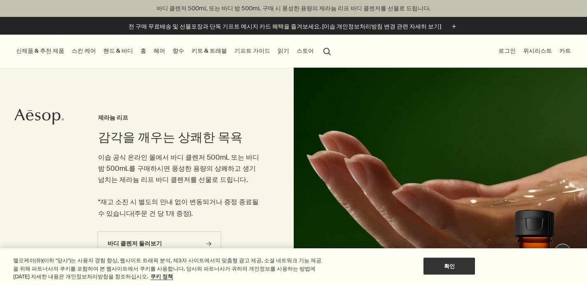
click at [171, 47] on link "향수" at bounding box center [178, 50] width 15 height 11
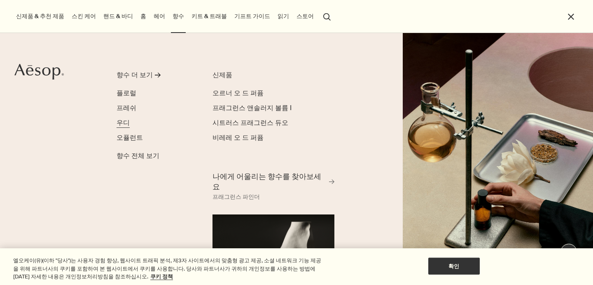
click at [126, 125] on span "우디" at bounding box center [123, 122] width 13 height 9
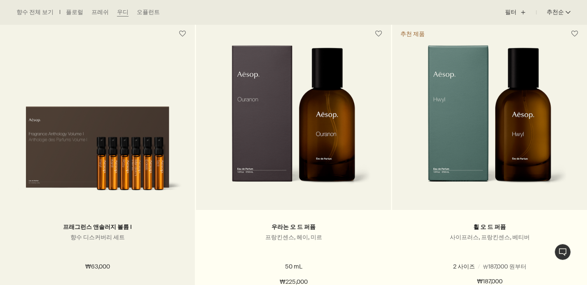
scroll to position [257, 0]
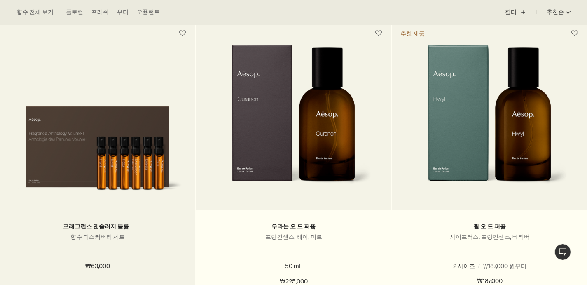
click at [49, 124] on img at bounding box center [97, 145] width 170 height 103
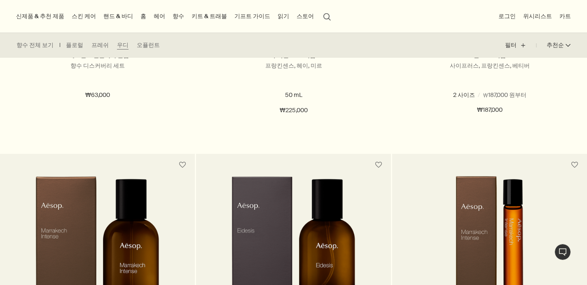
scroll to position [416, 0]
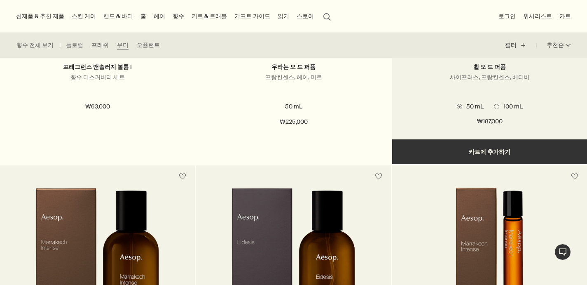
click at [447, 107] on ul "50 mL 100 mL" at bounding box center [490, 106] width 170 height 11
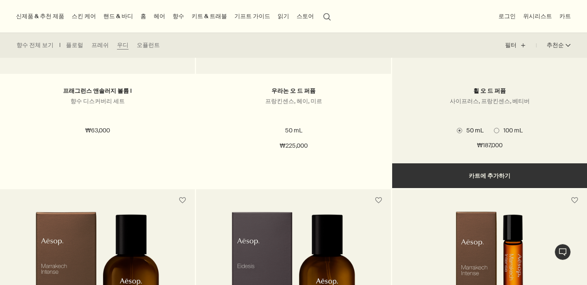
scroll to position [384, 0]
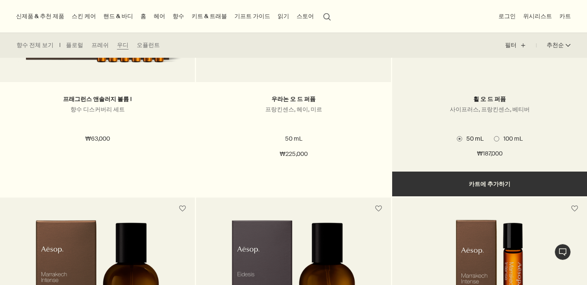
click at [445, 129] on div "휠 오 드 퍼퓸 사이프러스, 프랑킨센스, 베티버 2 사이즈 / ₩187,000 원부터 50 mL 100 mL 50 mL 100 mL ₩187,…" at bounding box center [489, 126] width 195 height 89
click at [424, 122] on div "휠 오 드 퍼퓸 사이프러스, 프랑킨센스, 베티버" at bounding box center [490, 111] width 170 height 34
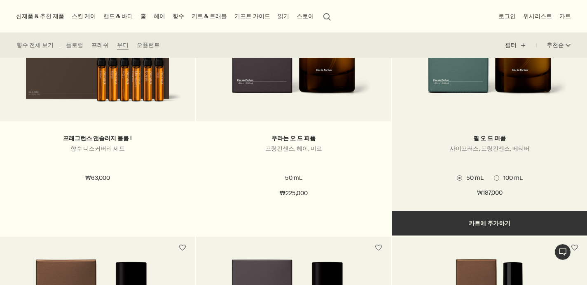
scroll to position [344, 0]
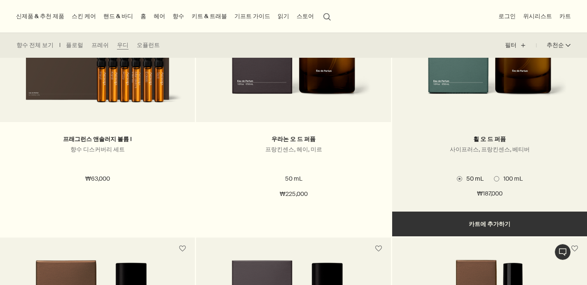
click at [460, 93] on img at bounding box center [490, 33] width 156 height 152
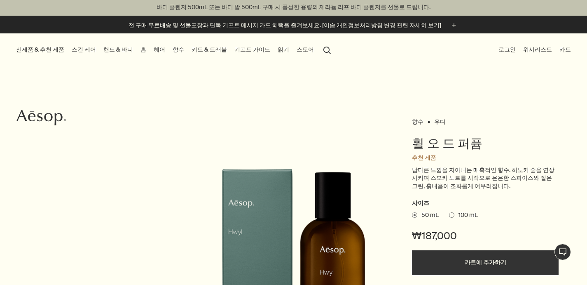
scroll to position [2, 0]
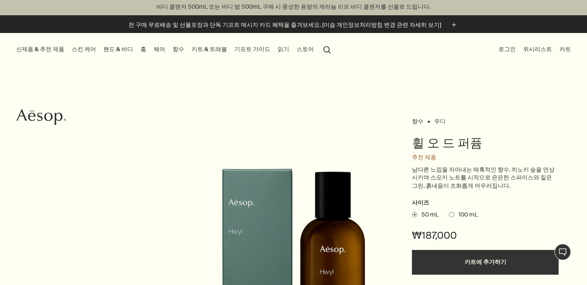
click at [448, 215] on ul "50 mL 100 mL" at bounding box center [485, 215] width 147 height 12
click at [449, 214] on span at bounding box center [451, 214] width 5 height 5
click at [449, 214] on input "100 mL" at bounding box center [449, 213] width 0 height 5
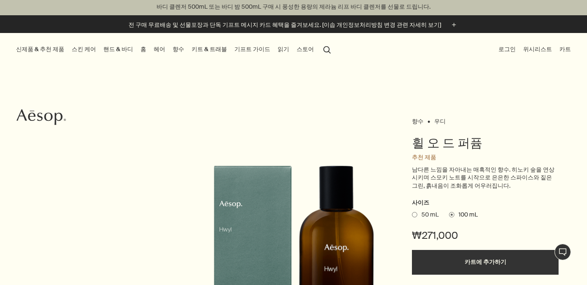
click at [413, 213] on span at bounding box center [414, 214] width 5 height 5
click at [412, 213] on input "50 mL" at bounding box center [412, 213] width 0 height 5
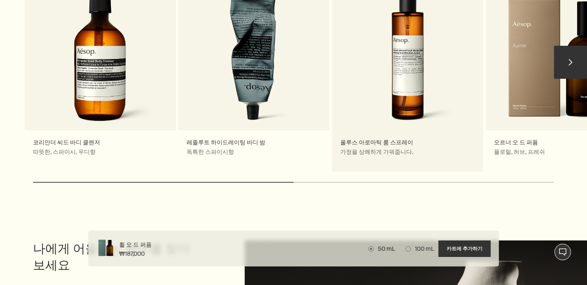
scroll to position [1000, 0]
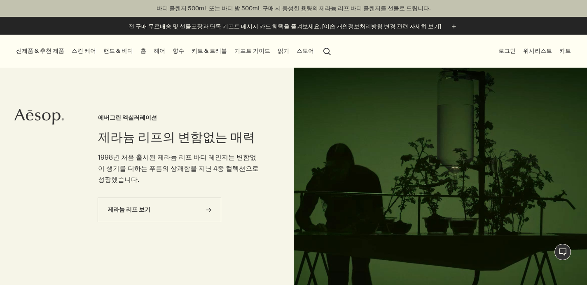
click at [171, 49] on link "향수" at bounding box center [178, 50] width 15 height 11
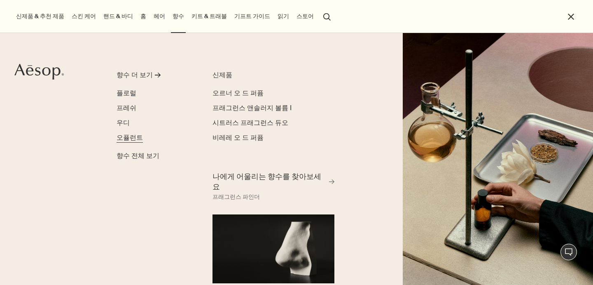
click at [127, 136] on span "오퓰런트" at bounding box center [130, 137] width 26 height 9
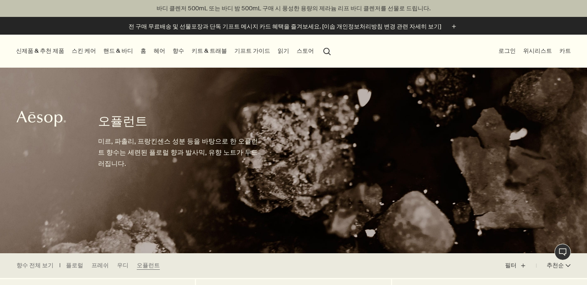
click at [171, 49] on link "향수" at bounding box center [178, 50] width 15 height 11
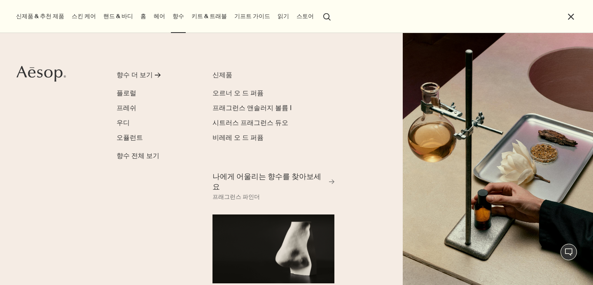
click at [133, 94] on li "플로럴" at bounding box center [156, 93] width 78 height 10
click at [129, 91] on span "플로럴" at bounding box center [127, 93] width 20 height 9
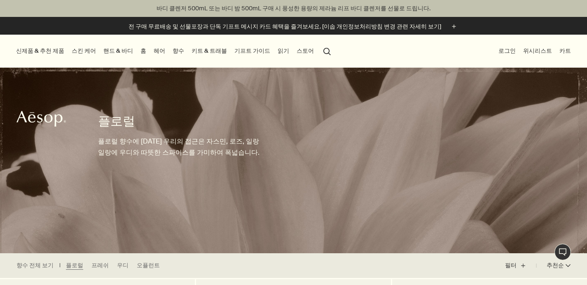
click at [171, 52] on link "향수" at bounding box center [178, 50] width 15 height 11
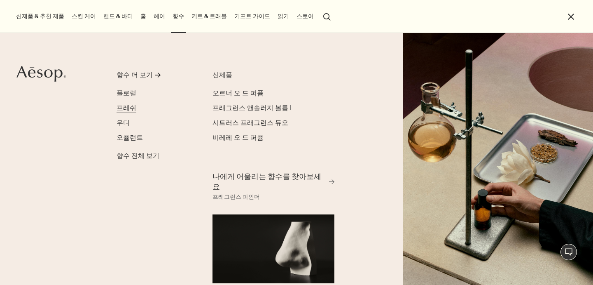
click at [131, 107] on span "프레쉬" at bounding box center [127, 107] width 20 height 9
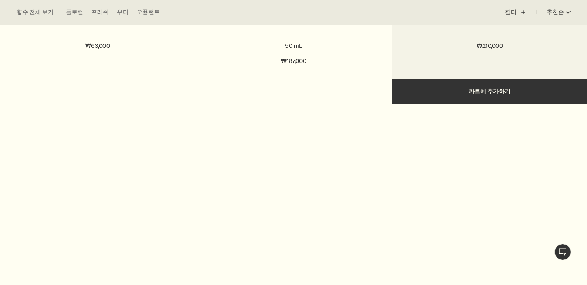
scroll to position [569, 0]
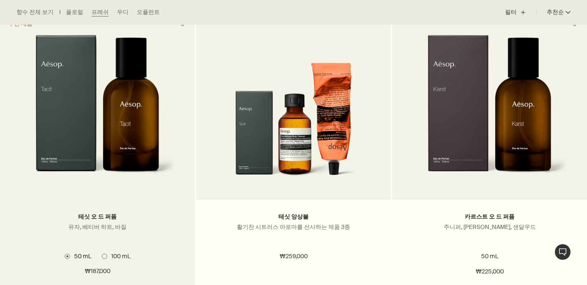
click at [120, 99] on img at bounding box center [97, 111] width 156 height 152
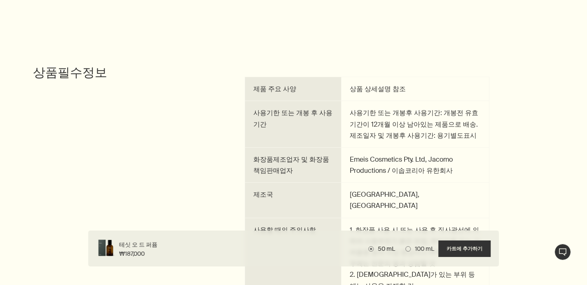
scroll to position [1651, 0]
